Goal: Complete application form

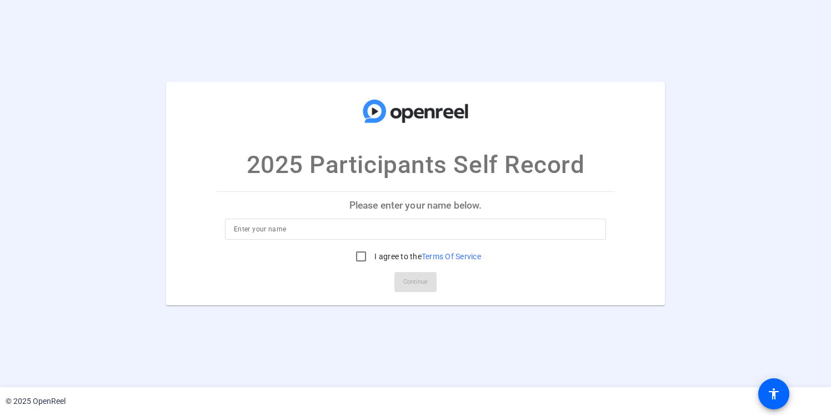
click at [474, 230] on input at bounding box center [415, 228] width 363 height 13
type input "[PERSON_NAME]"
click at [355, 251] on input "I agree to the Terms Of Service" at bounding box center [361, 256] width 22 height 22
checkbox input "true"
click at [403, 281] on span "Continue" at bounding box center [415, 281] width 24 height 17
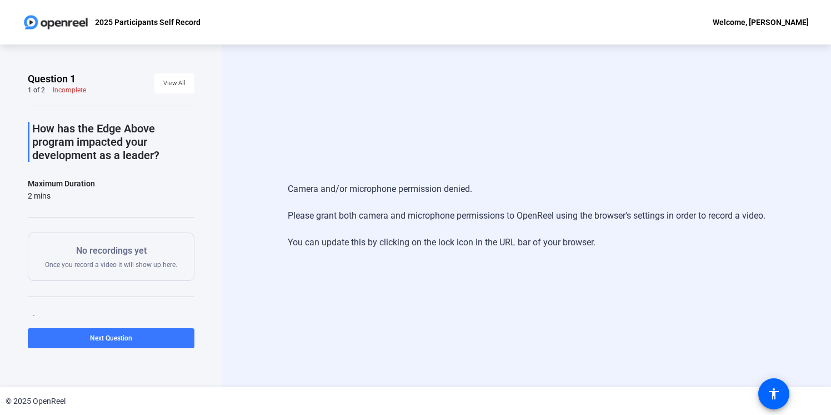
click at [103, 130] on p "How has the Edge Above program impacted your development as a leader?" at bounding box center [113, 142] width 162 height 40
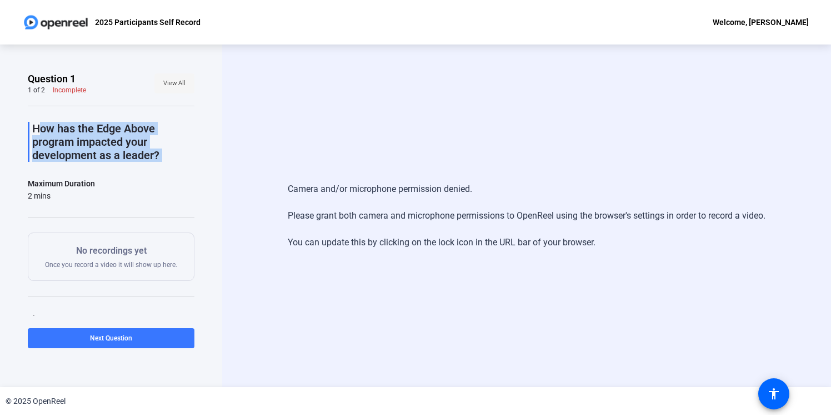
click at [176, 82] on span "View All" at bounding box center [174, 83] width 22 height 17
